Goal: Task Accomplishment & Management: Manage account settings

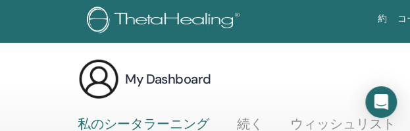
click at [310, 39] on div "約 コースとセミナー 認証 サクセスストーリー 資力 店 MN MAMIKO NAGAO 私のシータラーニング 私のシータヒーリング 私のセミナー ウィッシュ…" at bounding box center [394, 21] width 710 height 42
click at [345, 89] on div "My Dashboard マイアカウント" at bounding box center [375, 79] width 595 height 42
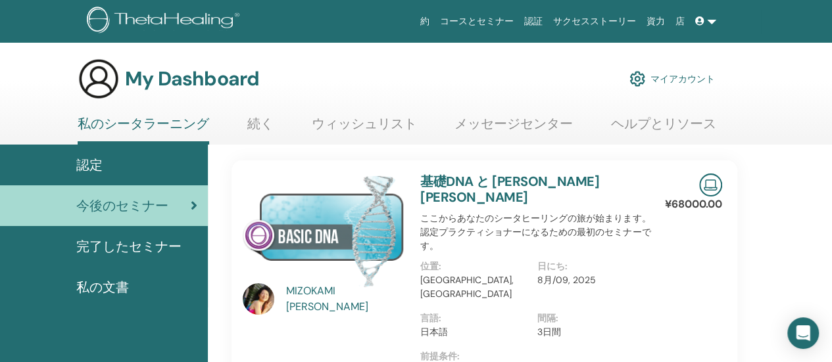
click at [674, 74] on link "マイアカウント" at bounding box center [671, 78] width 85 height 29
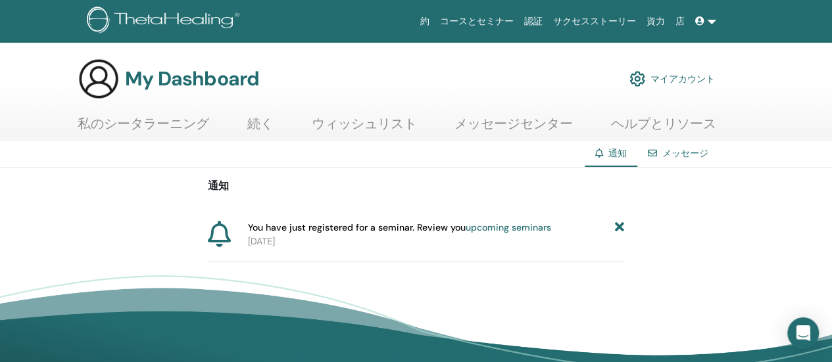
click at [713, 19] on link at bounding box center [706, 21] width 32 height 24
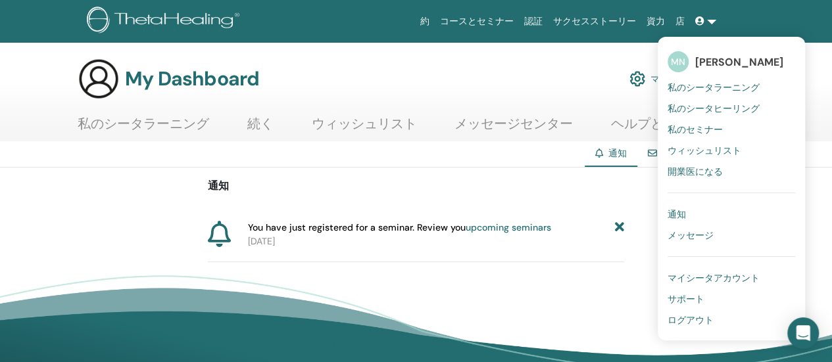
click at [703, 320] on span "ログアウト" at bounding box center [691, 320] width 46 height 12
click at [701, 317] on span "ログアウト" at bounding box center [691, 320] width 46 height 12
